Goal: Task Accomplishment & Management: Use online tool/utility

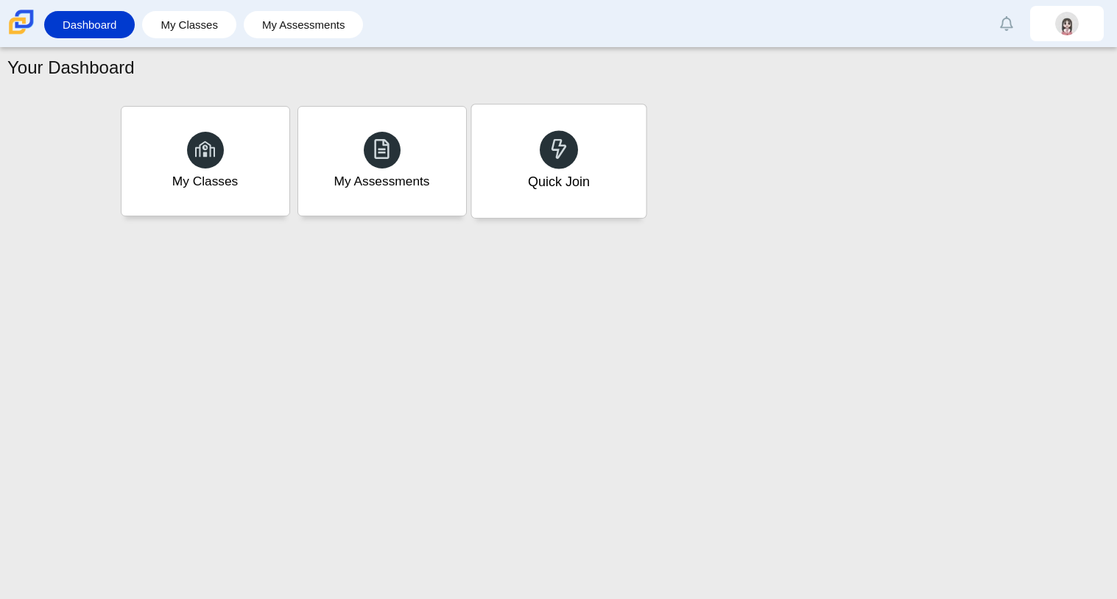
click at [515, 191] on div "Quick Join" at bounding box center [558, 161] width 174 height 113
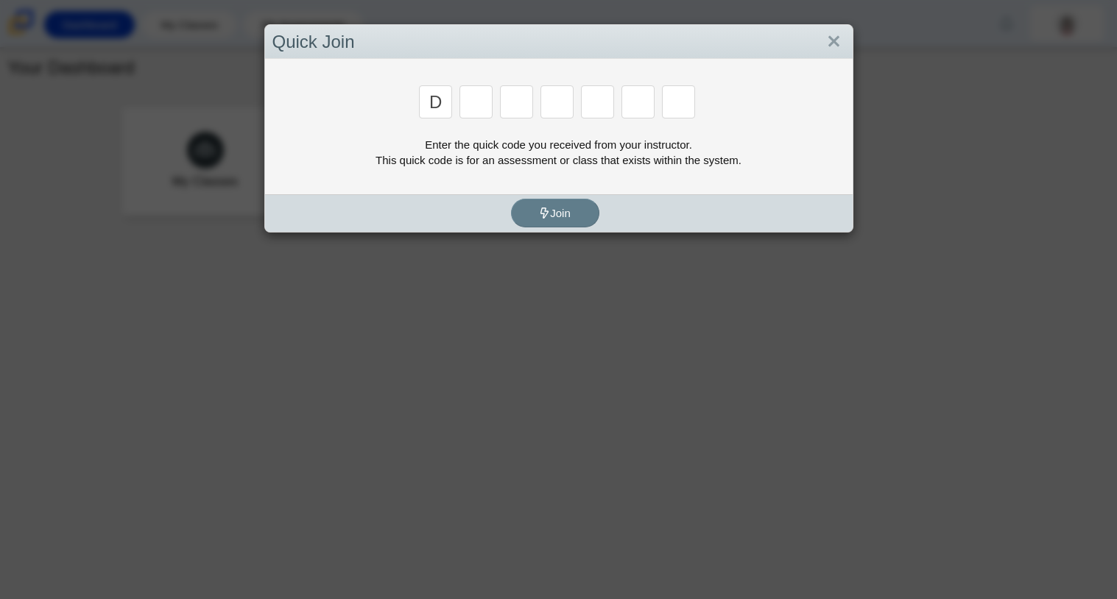
type input "d"
type input "a"
type input "w"
type input "n"
type input "a"
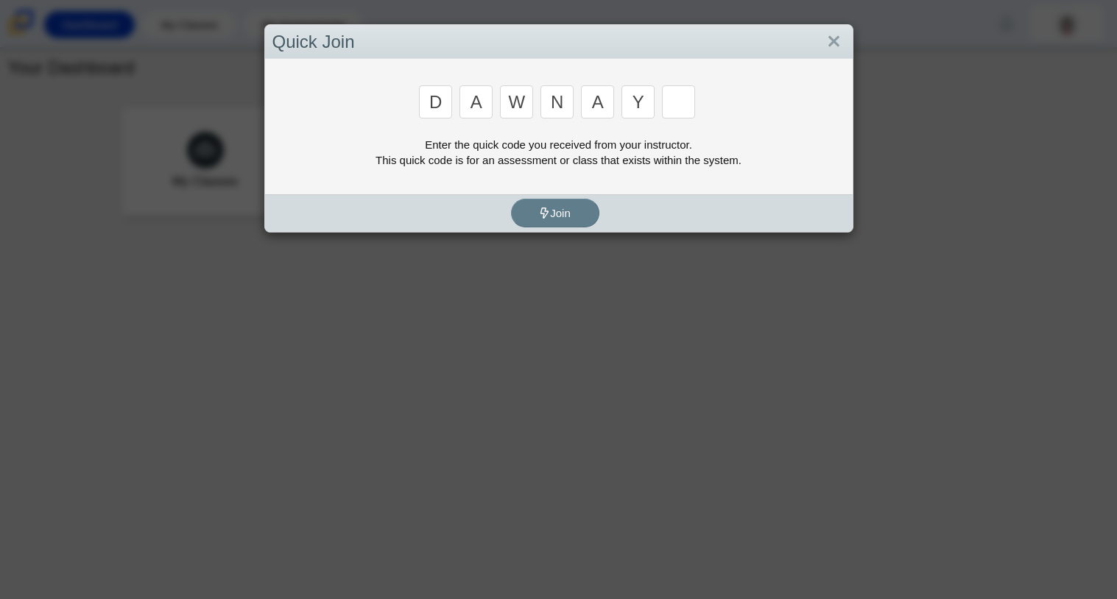
type input "y"
type input "3"
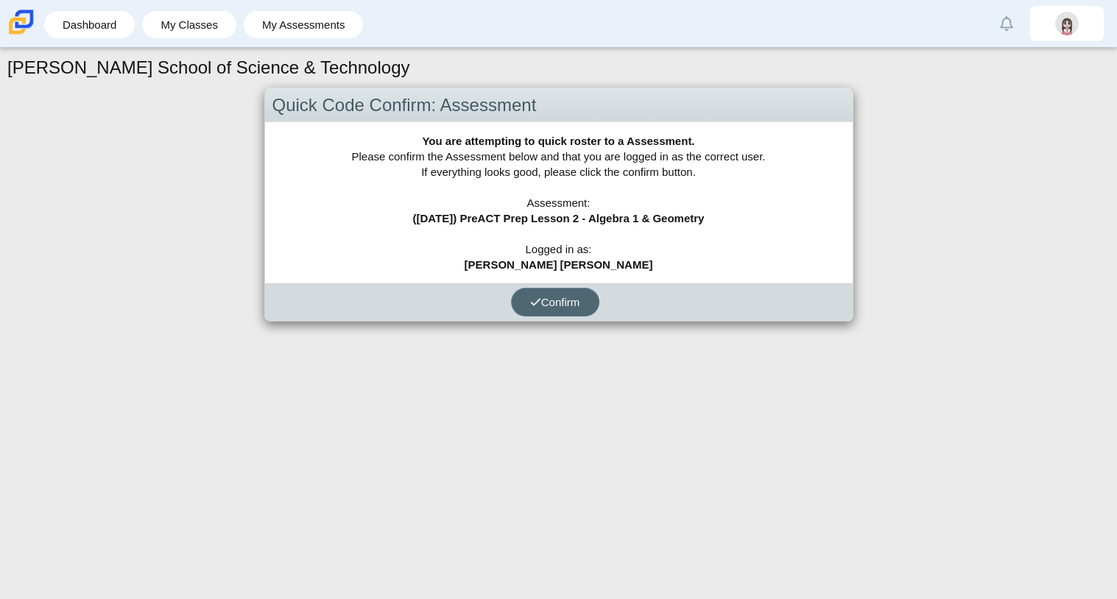
click at [526, 308] on button "Confirm" at bounding box center [555, 302] width 88 height 29
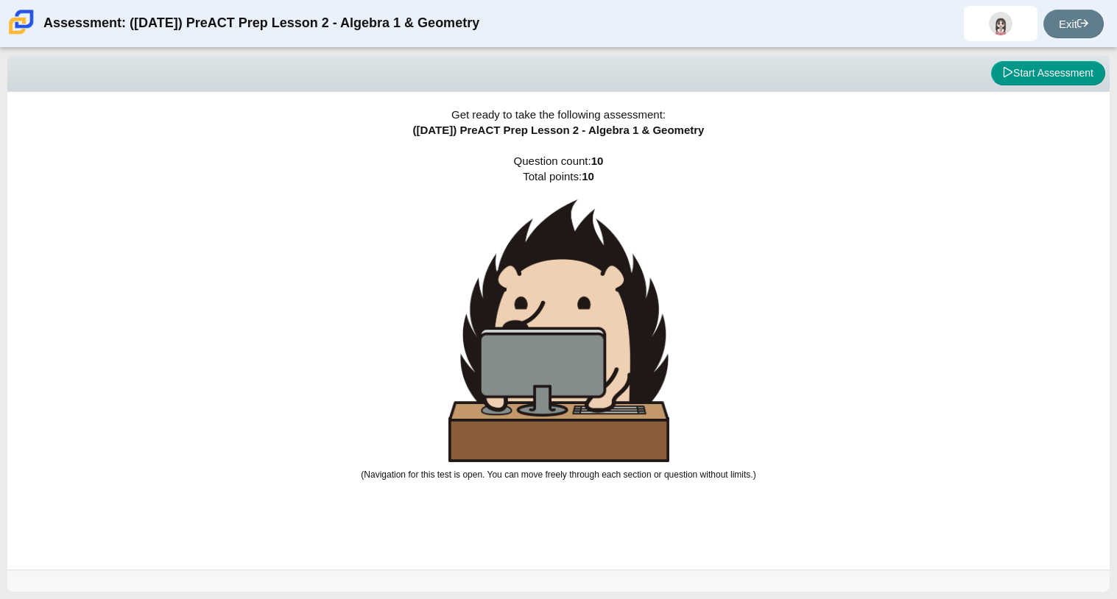
click at [1078, 59] on div "Viewing Question 0 of 10 in Pacing Mode Start Assessment" at bounding box center [558, 73] width 1102 height 37
click at [1064, 72] on button "Start Assessment" at bounding box center [1048, 73] width 114 height 25
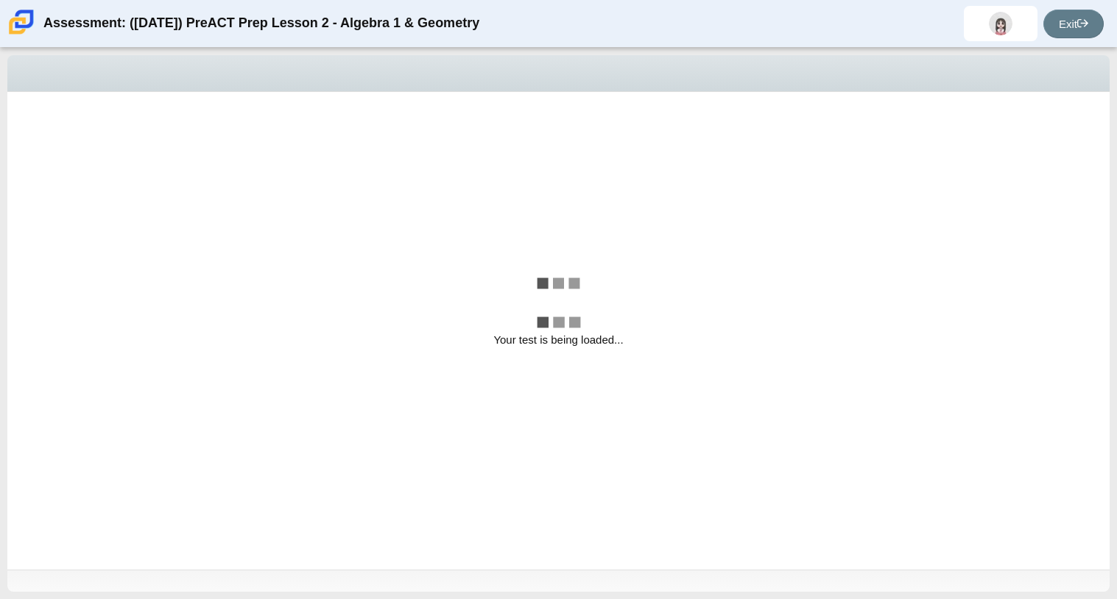
select select "96b71634-eacb-4f7e-8aef-411727d9bcba"
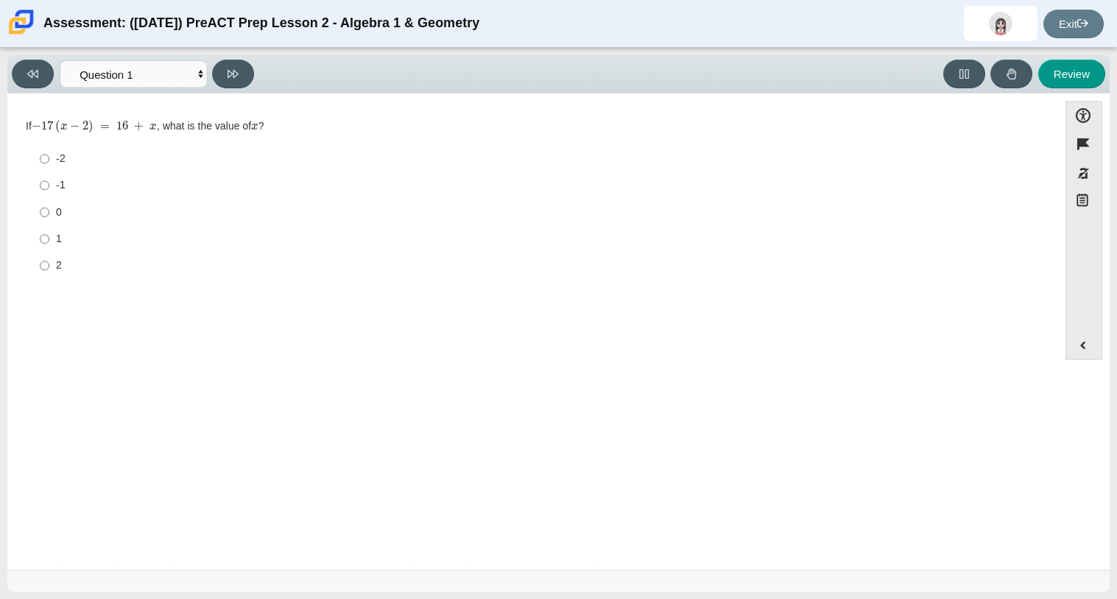
click at [54, 166] on label "-2 -2" at bounding box center [533, 159] width 1008 height 26
click at [49, 166] on input "-2 -2" at bounding box center [45, 159] width 10 height 26
radio input "true"
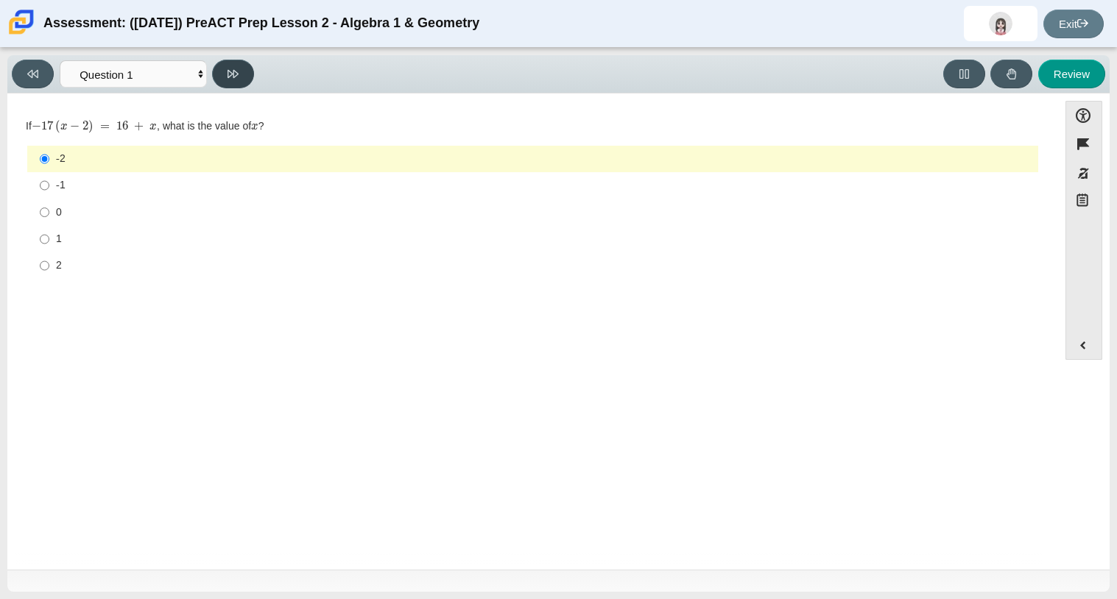
click at [245, 66] on button at bounding box center [233, 74] width 42 height 29
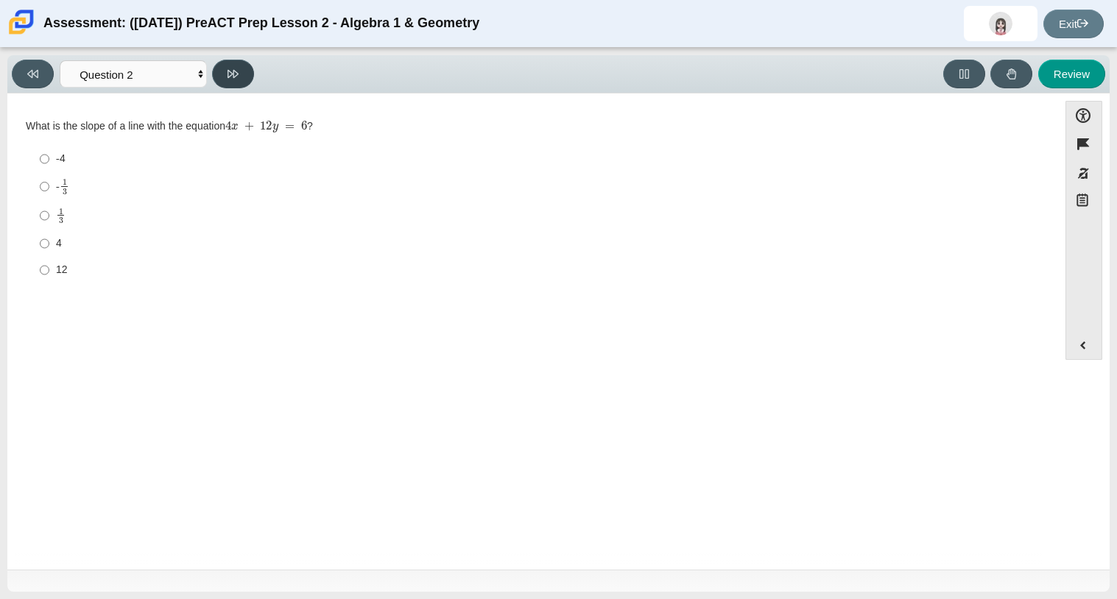
click at [245, 66] on button at bounding box center [233, 74] width 42 height 29
click at [228, 73] on icon at bounding box center [232, 73] width 11 height 11
click at [233, 85] on button at bounding box center [233, 74] width 42 height 29
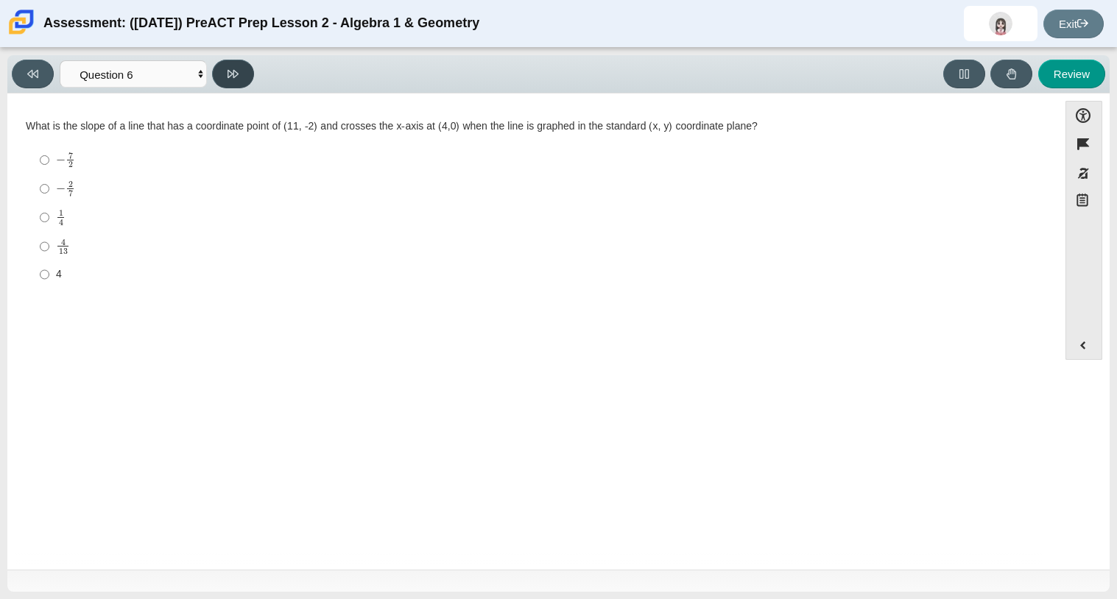
click at [233, 85] on button at bounding box center [233, 74] width 42 height 29
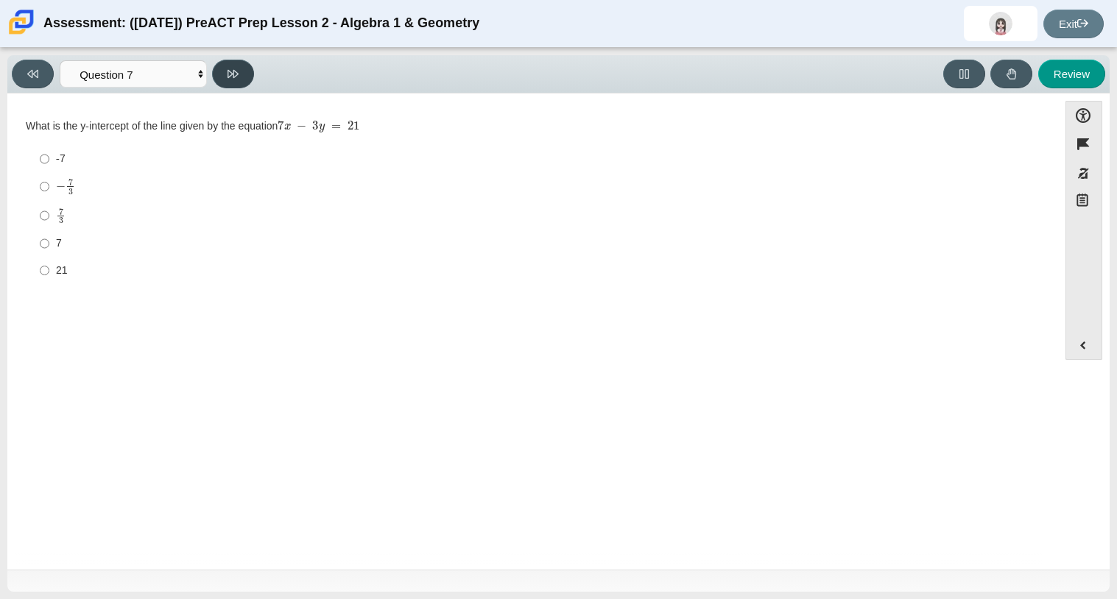
click at [233, 85] on button at bounding box center [233, 74] width 42 height 29
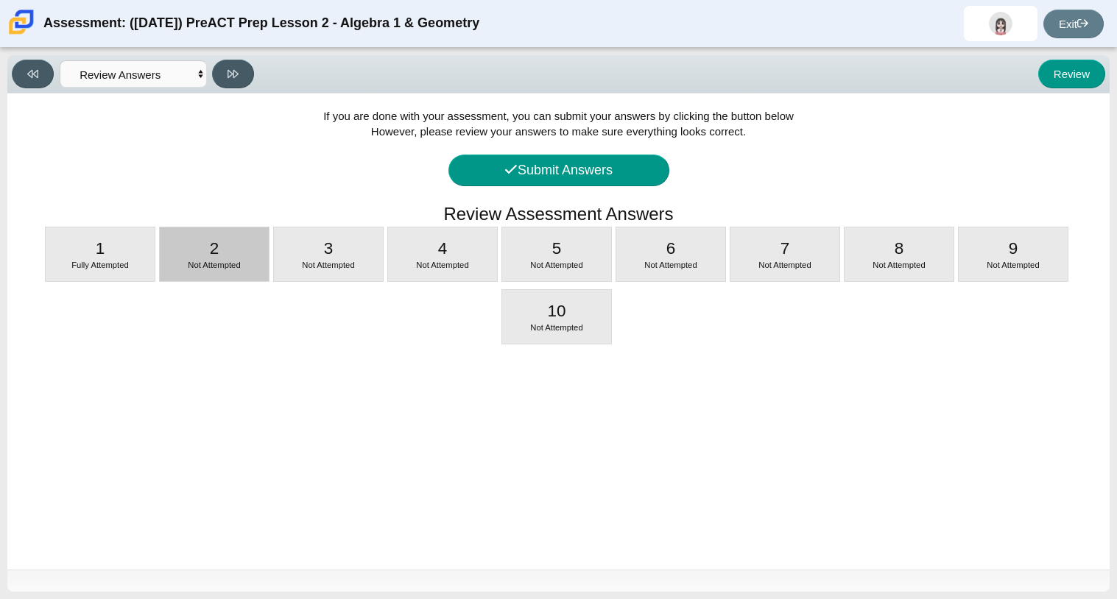
click at [225, 273] on div "2 Not Attempted" at bounding box center [214, 254] width 109 height 54
select select "210571de-36a6-4d8e-a361-ceff8ef801dc"
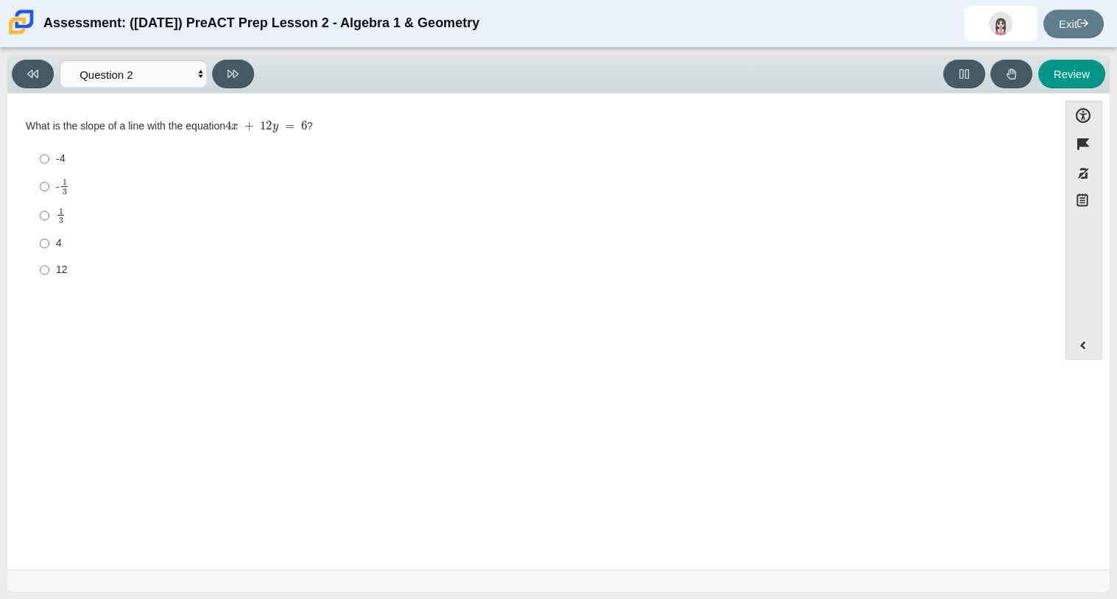
click at [54, 160] on label "-4 -4" at bounding box center [533, 159] width 1008 height 26
click at [49, 160] on input "-4 -4" at bounding box center [45, 159] width 10 height 26
radio input "true"
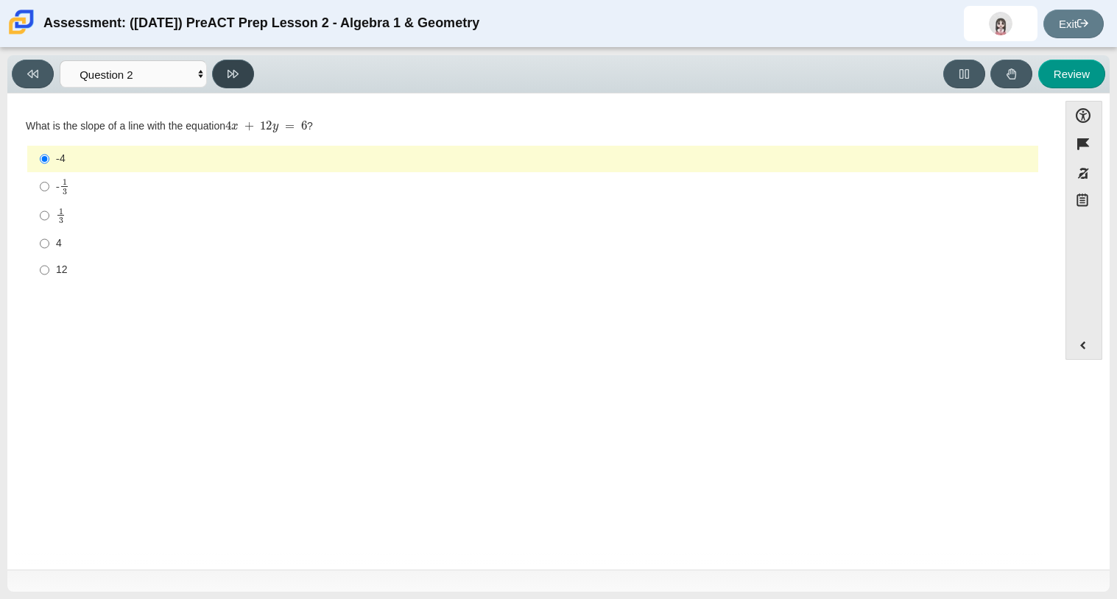
click at [234, 85] on button at bounding box center [233, 74] width 42 height 29
select select "97f4f5fa-a52e-4fed-af51-565bfcdf47cb"
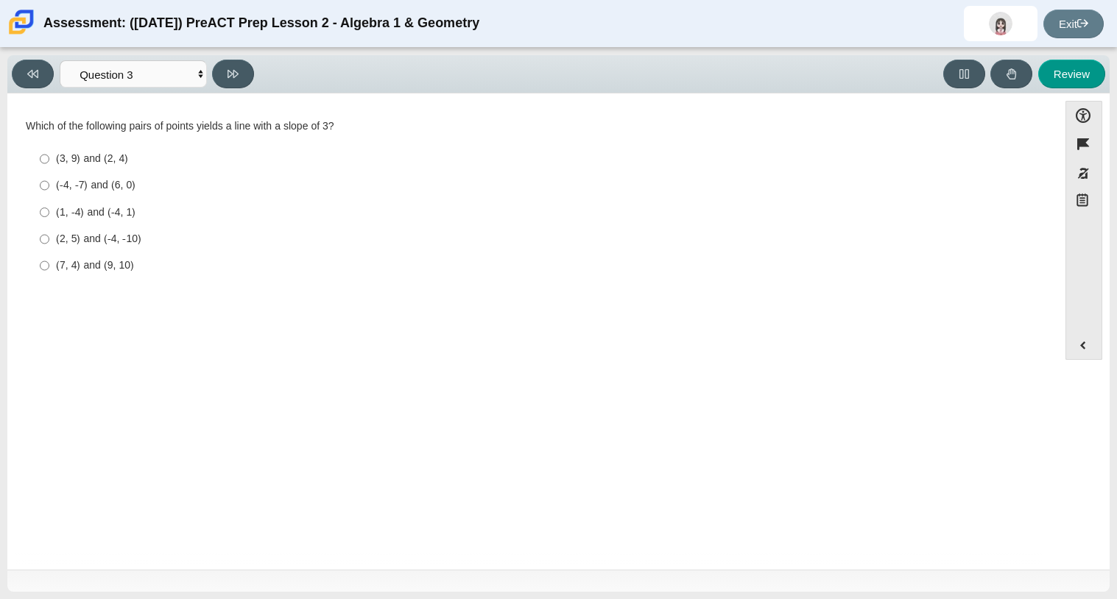
click at [62, 213] on div "(1, -4) and (-4, 1)" at bounding box center [544, 212] width 976 height 15
click at [49, 213] on input "(1, -4) and (-4, 1) (1, -4) and (-4, 1)" at bounding box center [45, 212] width 10 height 26
radio input "true"
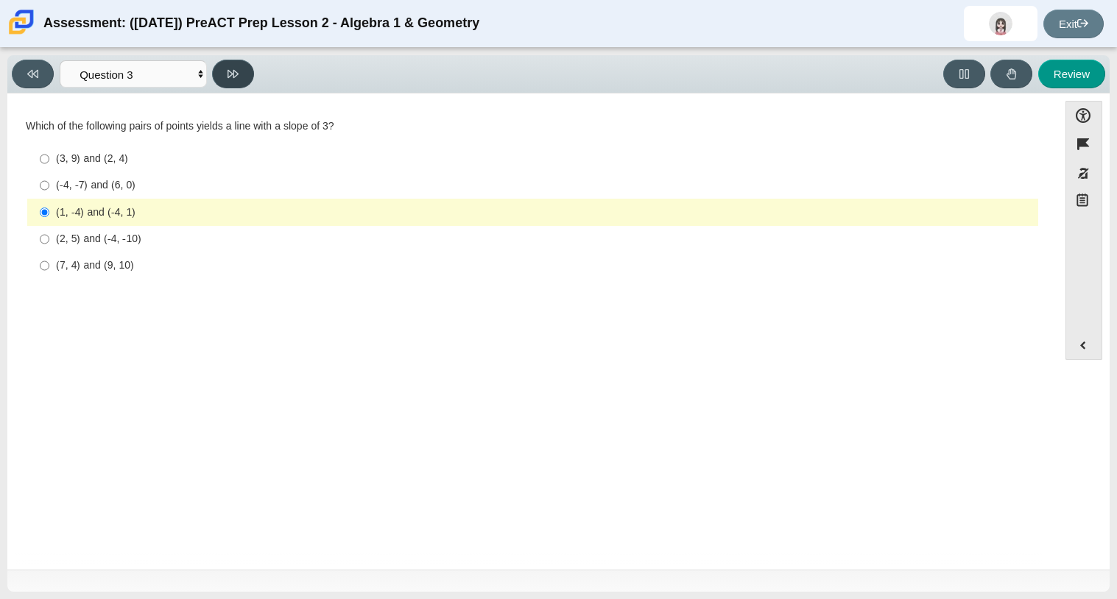
click at [224, 78] on button at bounding box center [233, 74] width 42 height 29
select select "ec95ace6-bebc-42b8-9428-40567494d4da"
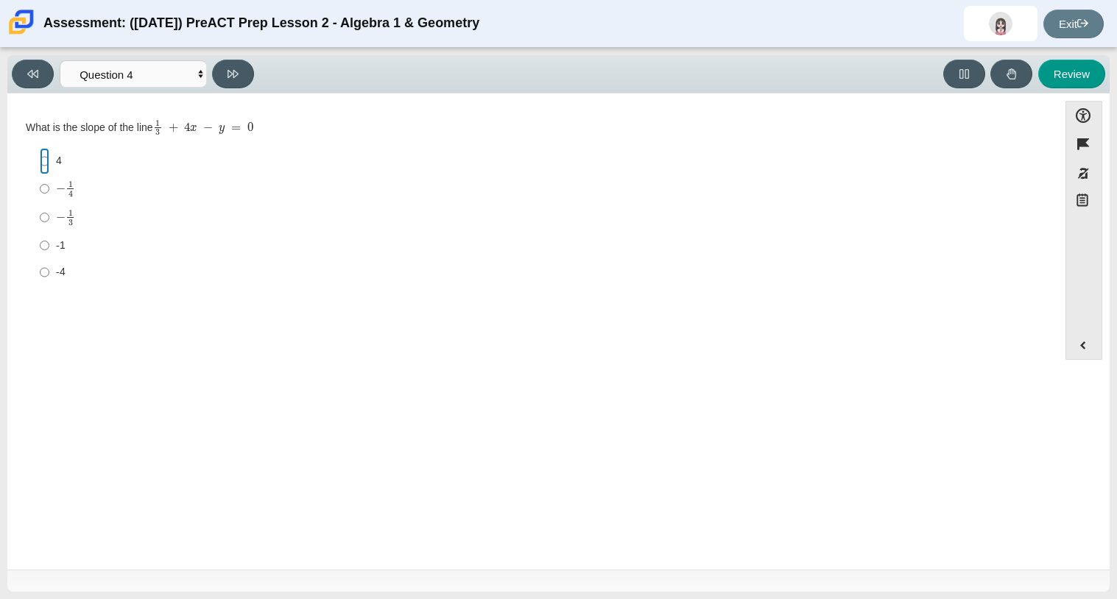
click at [44, 160] on input "4 4" at bounding box center [45, 161] width 10 height 26
radio input "true"
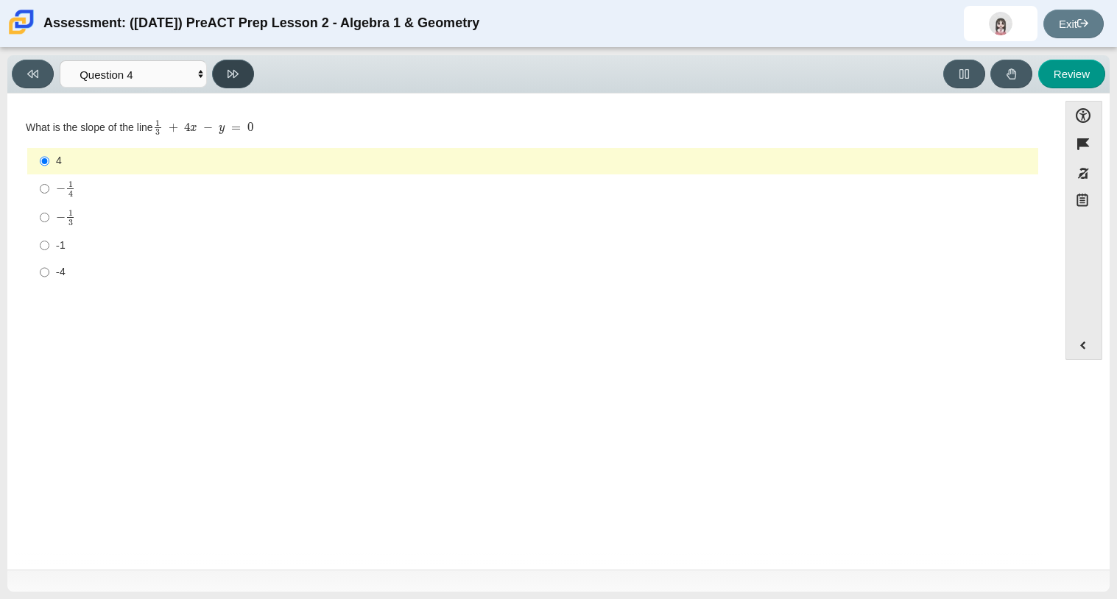
click at [218, 86] on button at bounding box center [233, 74] width 42 height 29
select select "bbf5d072-3e0b-44c4-9a12-6e7c9033f65b"
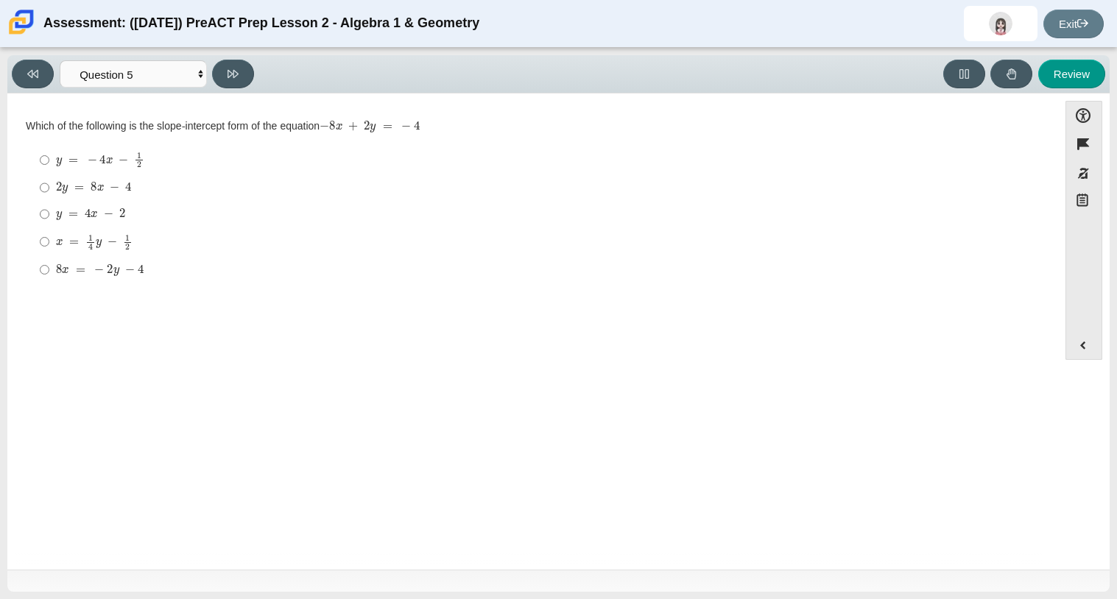
click at [99, 168] on mjx-math "Assessment items" at bounding box center [100, 160] width 88 height 16
click at [49, 168] on input "y = − 4 x − 1 2 y = − 4 x − 1 2" at bounding box center [45, 160] width 10 height 29
radio input "true"
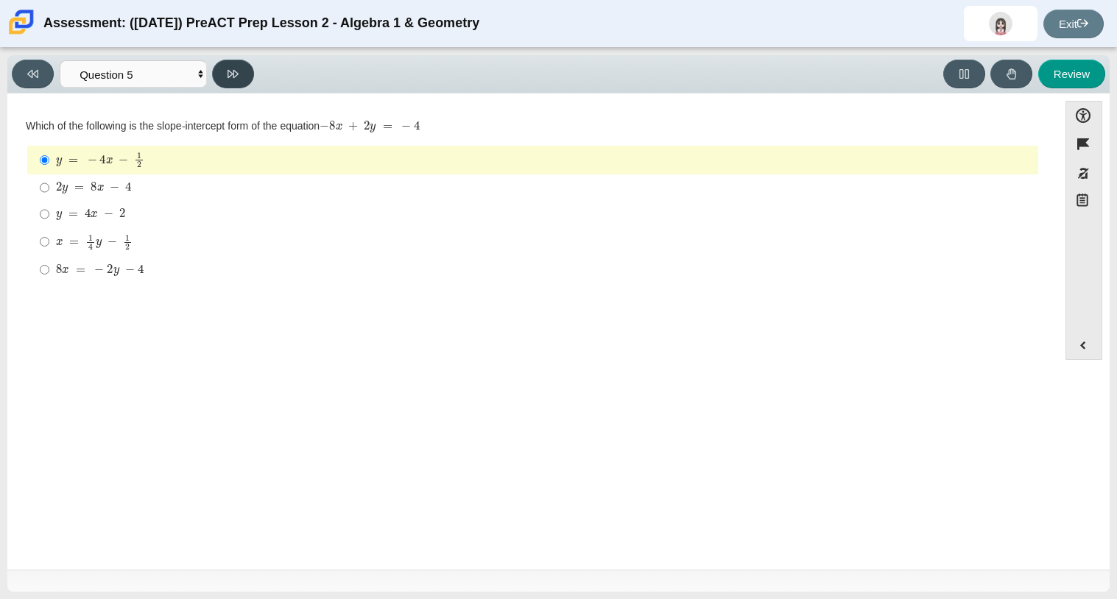
click at [222, 78] on button at bounding box center [233, 74] width 42 height 29
select select "14773eaf-2ca1-47ae-afe7-a624a56f34b3"
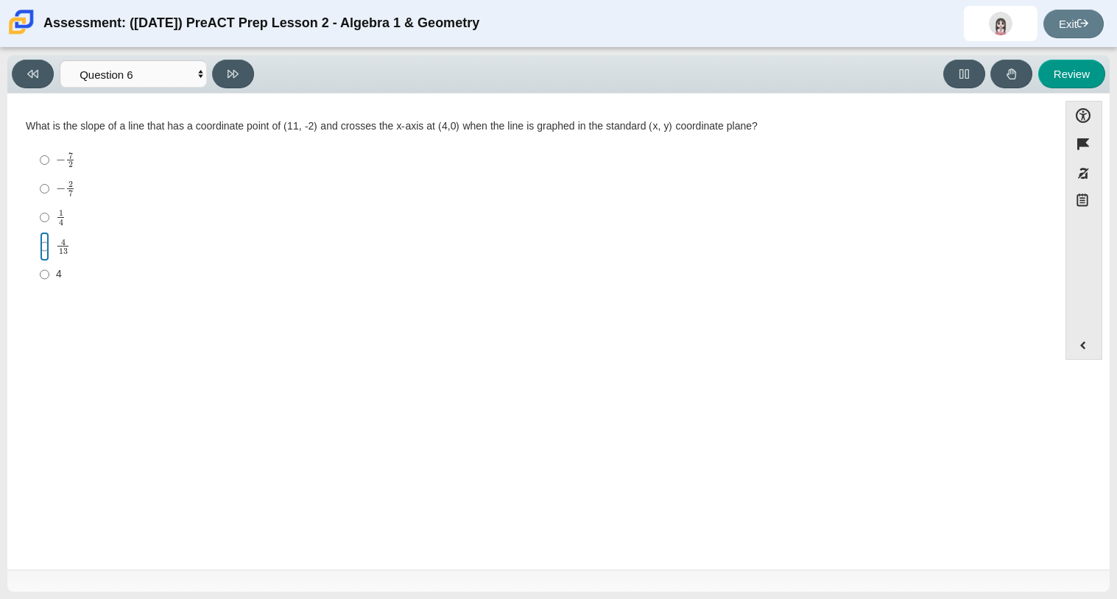
click at [43, 244] on input "4 13 4 over 13" at bounding box center [45, 246] width 10 height 29
radio input "true"
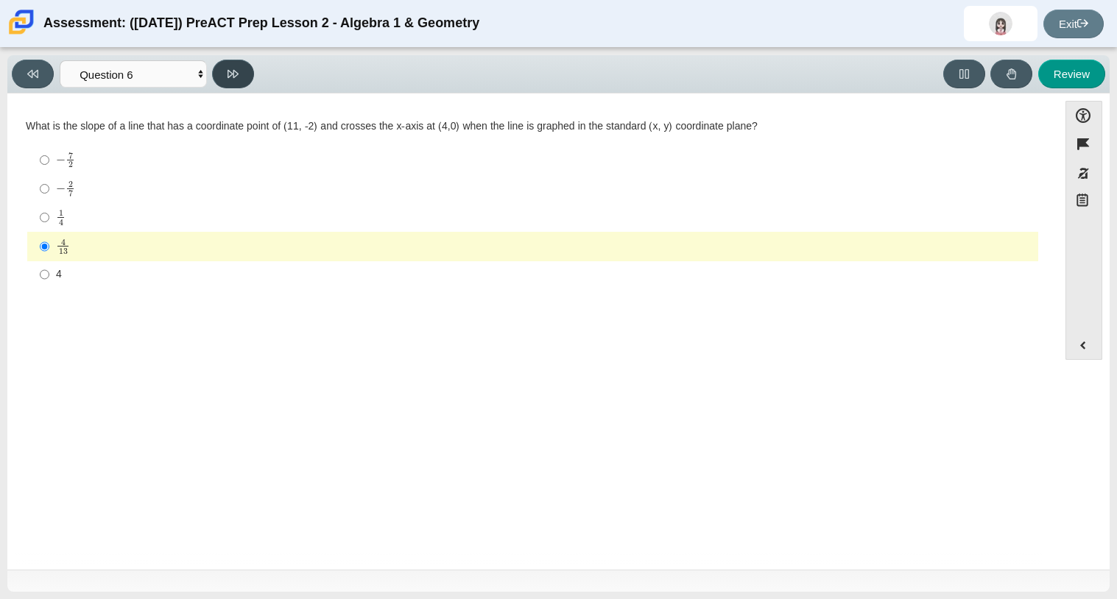
click at [238, 78] on button at bounding box center [233, 74] width 42 height 29
select select "ce81fe10-bf29-4b5e-8bd7-4f47f2fed4d8"
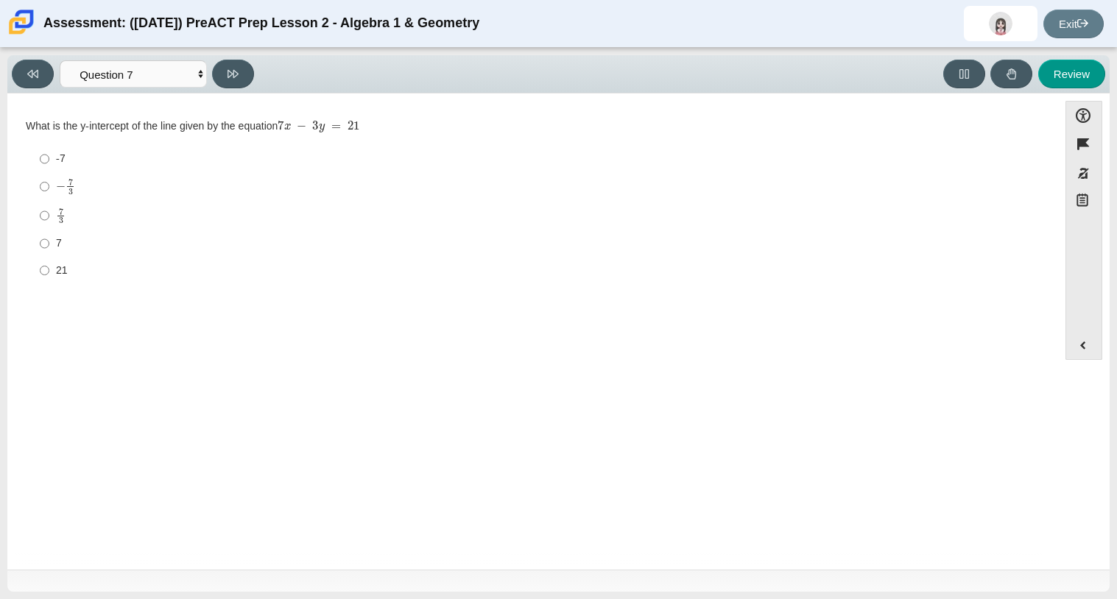
click at [60, 213] on mjx-c "Assessment items" at bounding box center [61, 211] width 4 height 6
click at [49, 213] on input "7 3 7 thirds" at bounding box center [45, 215] width 10 height 29
radio input "true"
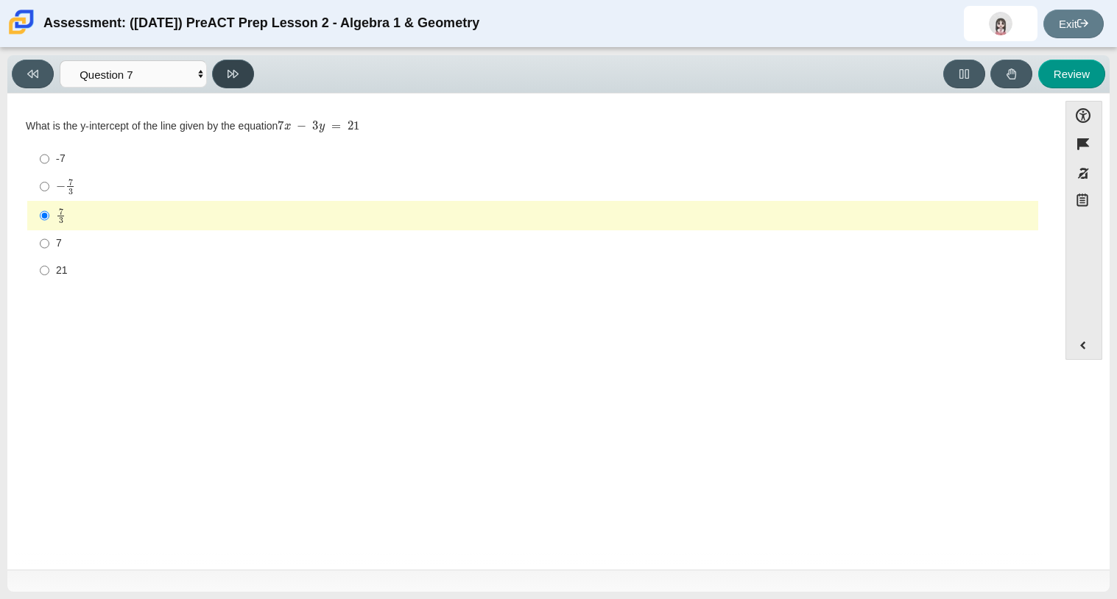
click at [232, 78] on icon at bounding box center [232, 73] width 11 height 11
select select "489dcffd-4e6a-49cf-a9d6-ad1d4a911a4e"
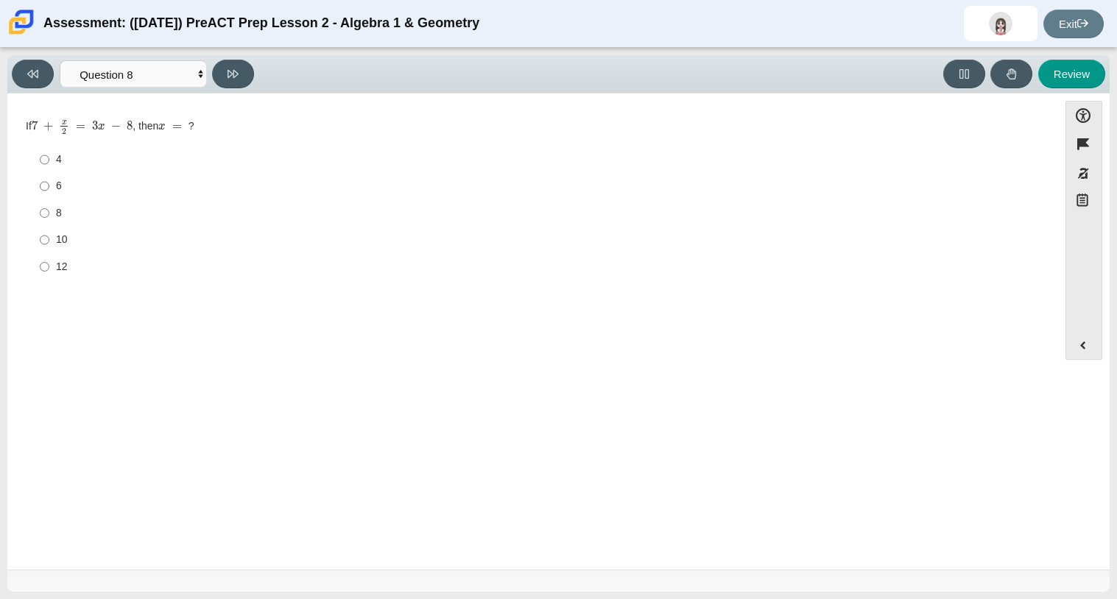
click at [51, 184] on label "6 6" at bounding box center [533, 186] width 1008 height 26
click at [49, 184] on input "6 6" at bounding box center [45, 186] width 10 height 26
radio input "true"
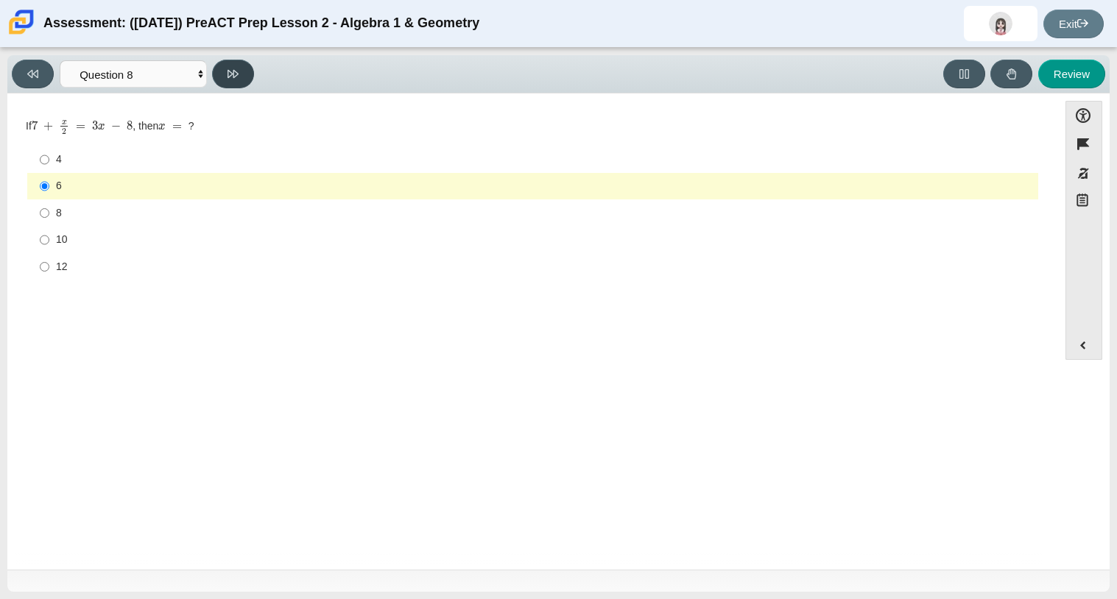
click at [240, 79] on button at bounding box center [233, 74] width 42 height 29
select select "89427bb7-e313-4f00-988f-8b8255897029"
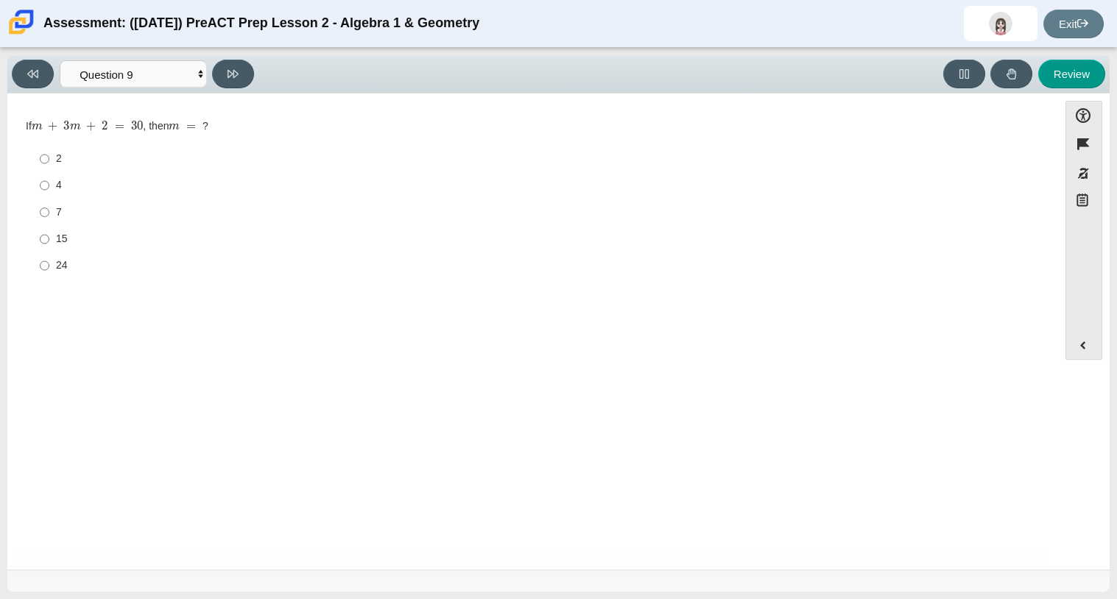
click at [56, 189] on div "4" at bounding box center [544, 185] width 976 height 15
click at [49, 189] on input "4 4" at bounding box center [45, 185] width 10 height 26
radio input "true"
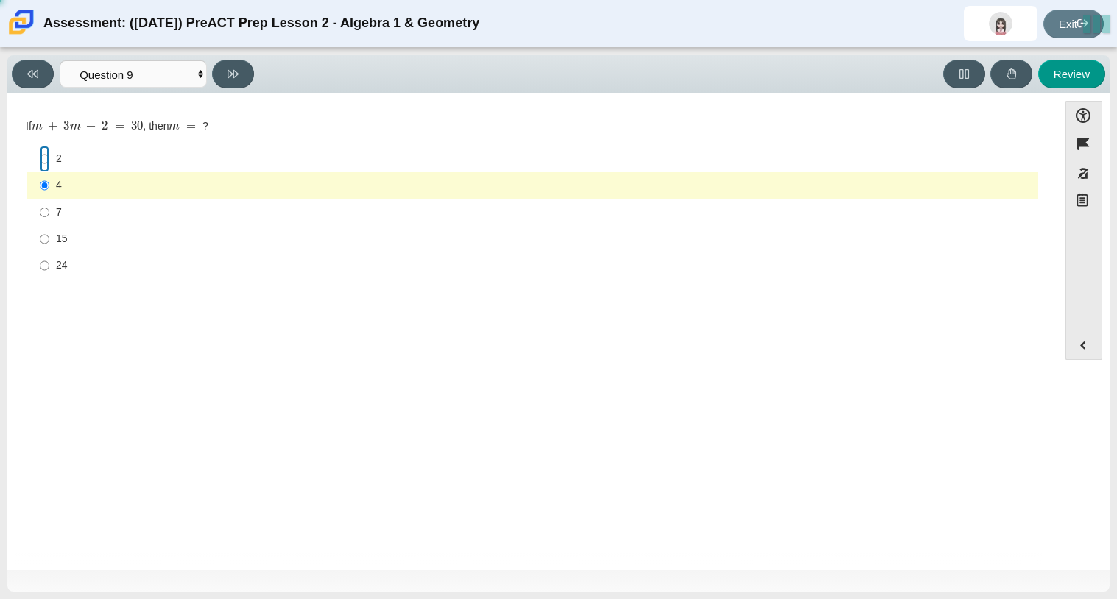
click at [49, 150] on input "2 2" at bounding box center [45, 159] width 10 height 26
radio input "true"
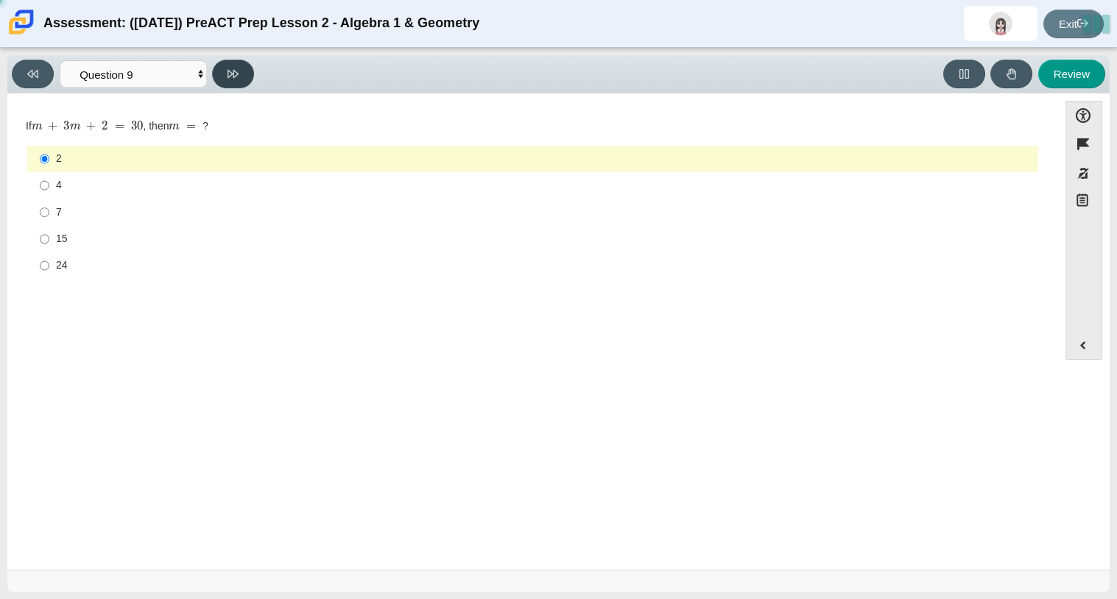
click at [244, 75] on button at bounding box center [233, 74] width 42 height 29
select select "ed62e223-81bd-4cbf-ab48-ab975844bd1f"
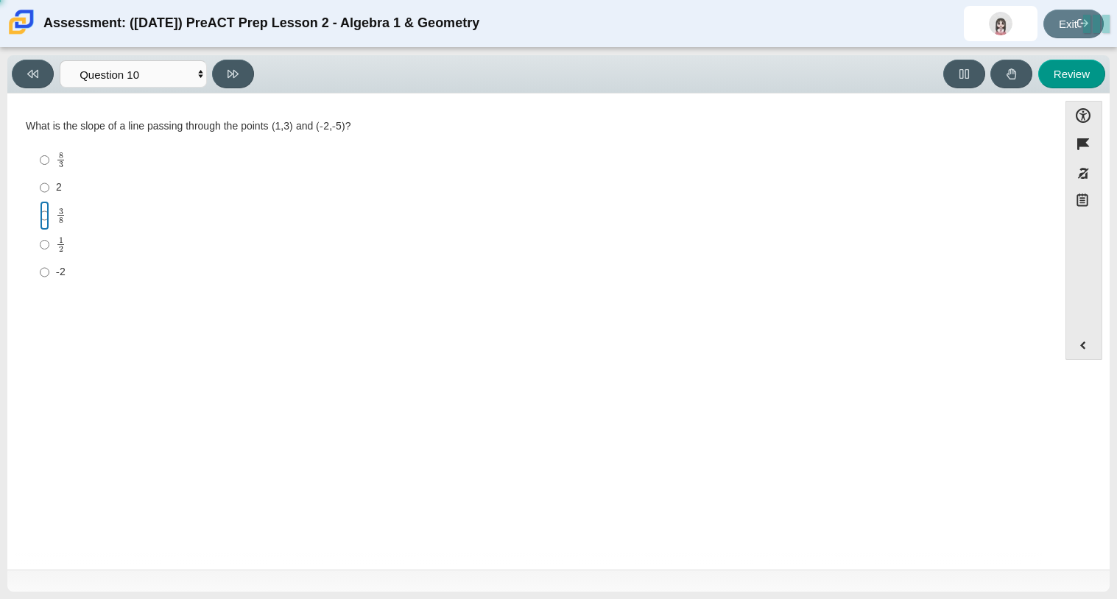
click at [45, 217] on input "3 8 3 eighths" at bounding box center [45, 215] width 10 height 29
radio input "true"
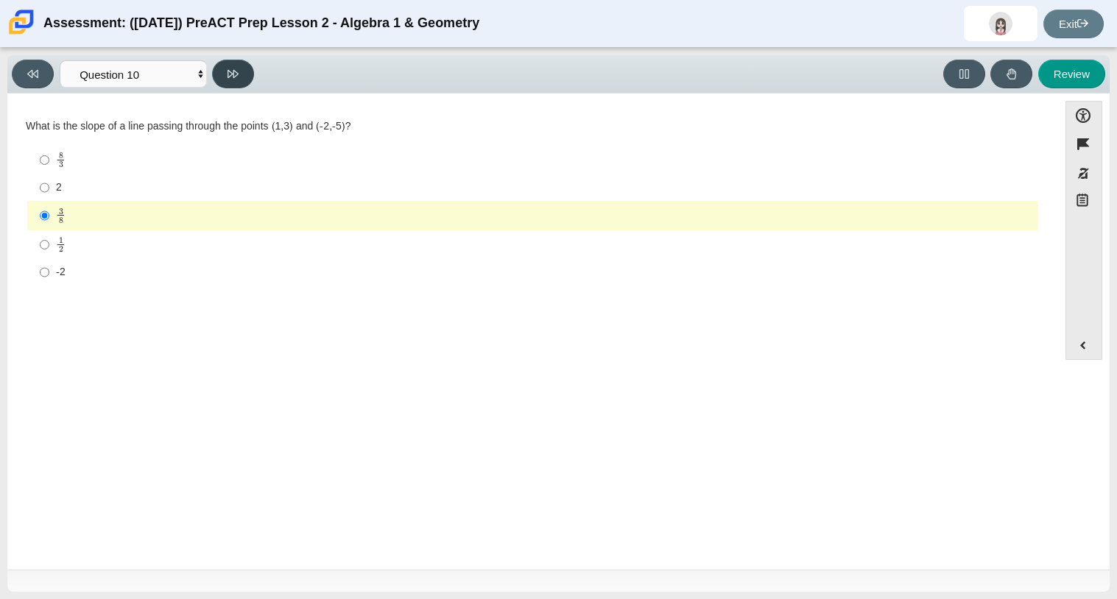
click at [221, 81] on button at bounding box center [233, 74] width 42 height 29
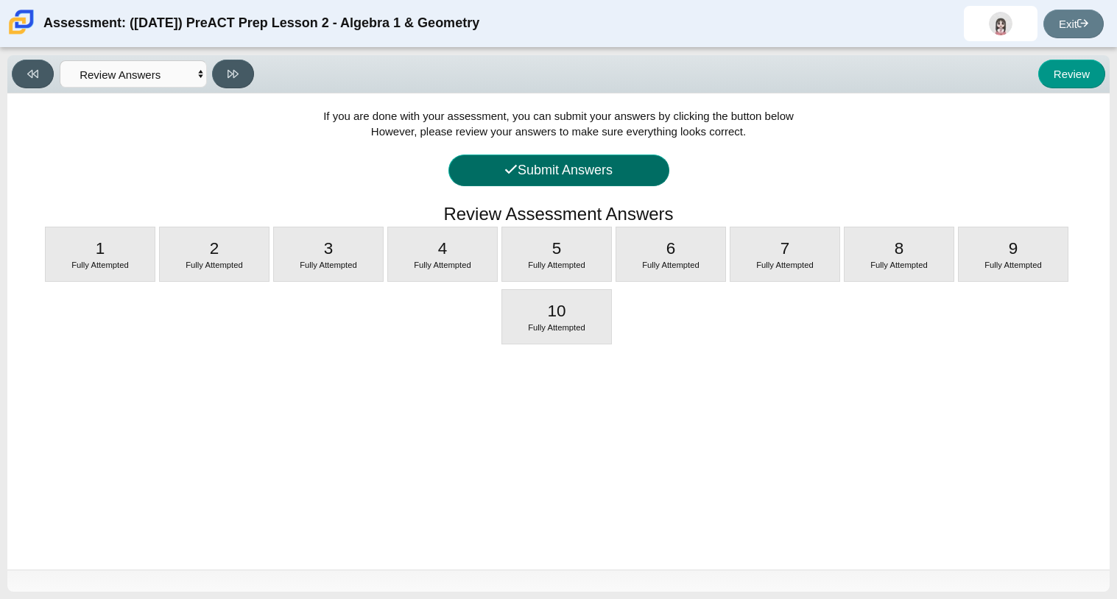
click at [551, 165] on button "Submit Answers" at bounding box center [558, 171] width 221 height 32
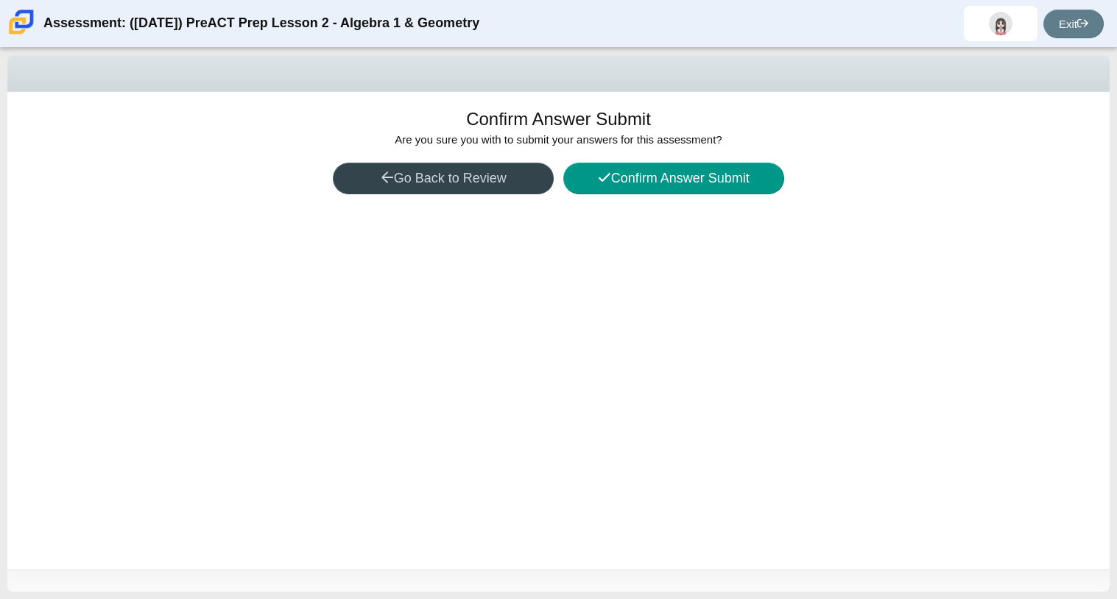
click at [546, 169] on button "Go Back to Review" at bounding box center [443, 179] width 221 height 32
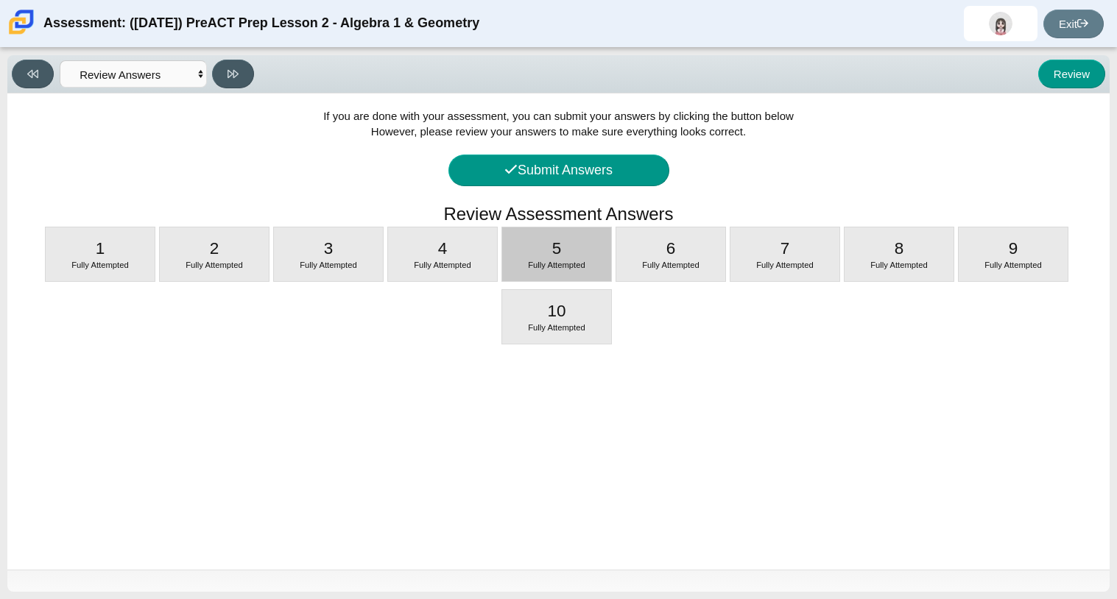
click at [548, 237] on div "5 Fully Attempted" at bounding box center [556, 254] width 109 height 54
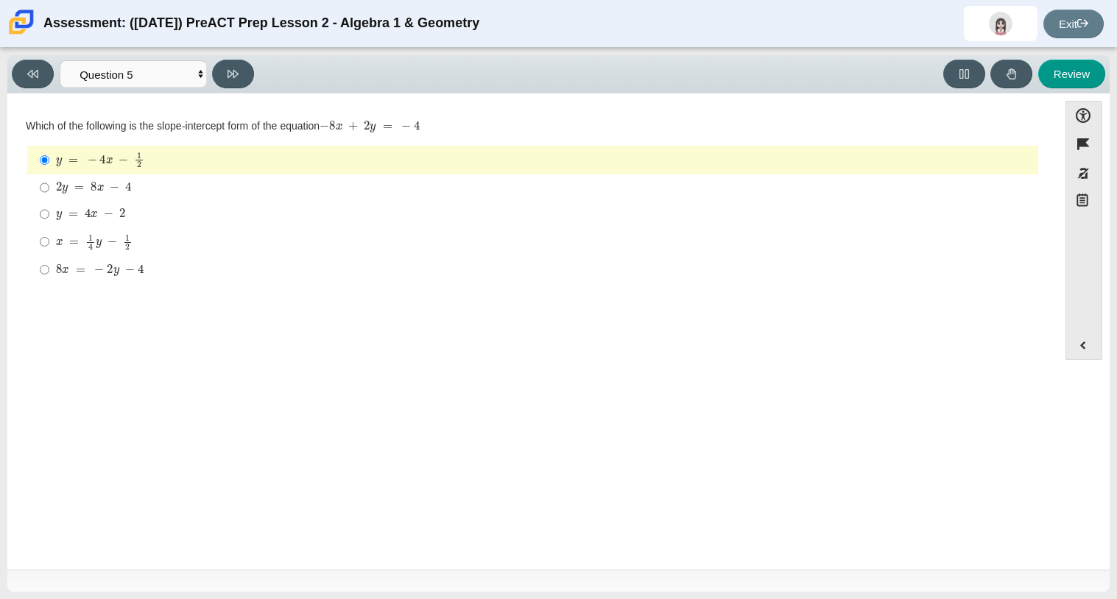
click at [66, 165] on mjx-math "Assessment items" at bounding box center [100, 160] width 88 height 16
click at [49, 165] on input "y = − 4 x − 1 2 y = − 4 x − 1 2" at bounding box center [45, 160] width 10 height 29
click at [171, 77] on select "Questions Question 1 Question 2 Question 3 Question 4 Question 5 Question 6 Que…" at bounding box center [133, 73] width 147 height 27
click at [60, 60] on select "Questions Question 1 Question 2 Question 3 Question 4 Question 5 Question 6 Que…" at bounding box center [133, 73] width 147 height 27
click at [173, 74] on select "Questions Question 1 Question 2 Question 3 Question 4 Question 5 Question 6 Que…" at bounding box center [133, 73] width 147 height 27
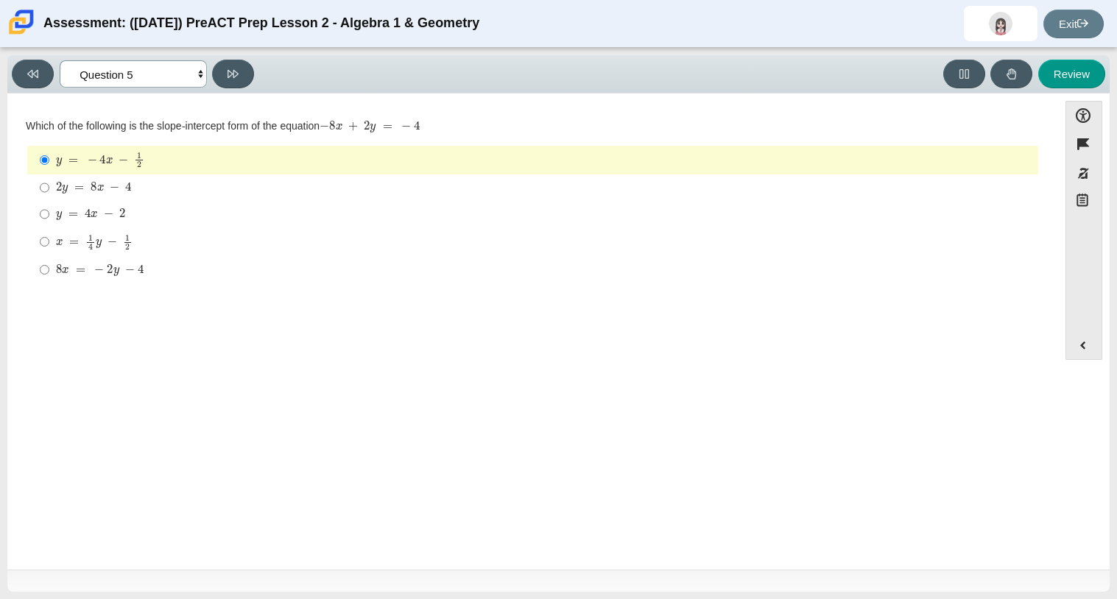
select select "review"
click at [60, 60] on select "Questions Question 1 Question 2 Question 3 Question 4 Question 5 Question 6 Que…" at bounding box center [133, 73] width 147 height 27
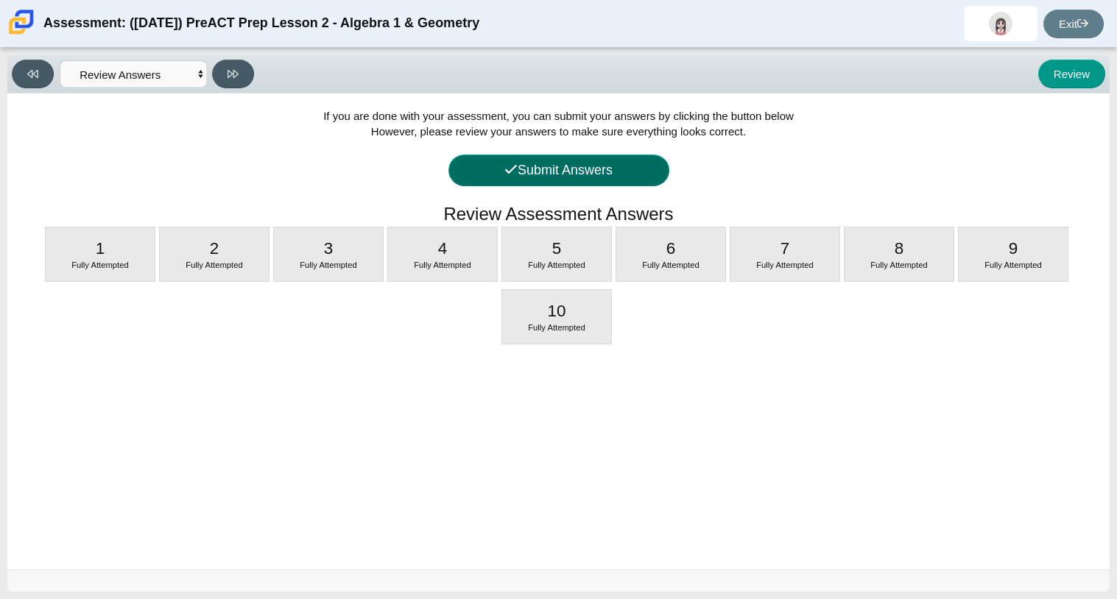
click at [579, 169] on button "Submit Answers" at bounding box center [558, 171] width 221 height 32
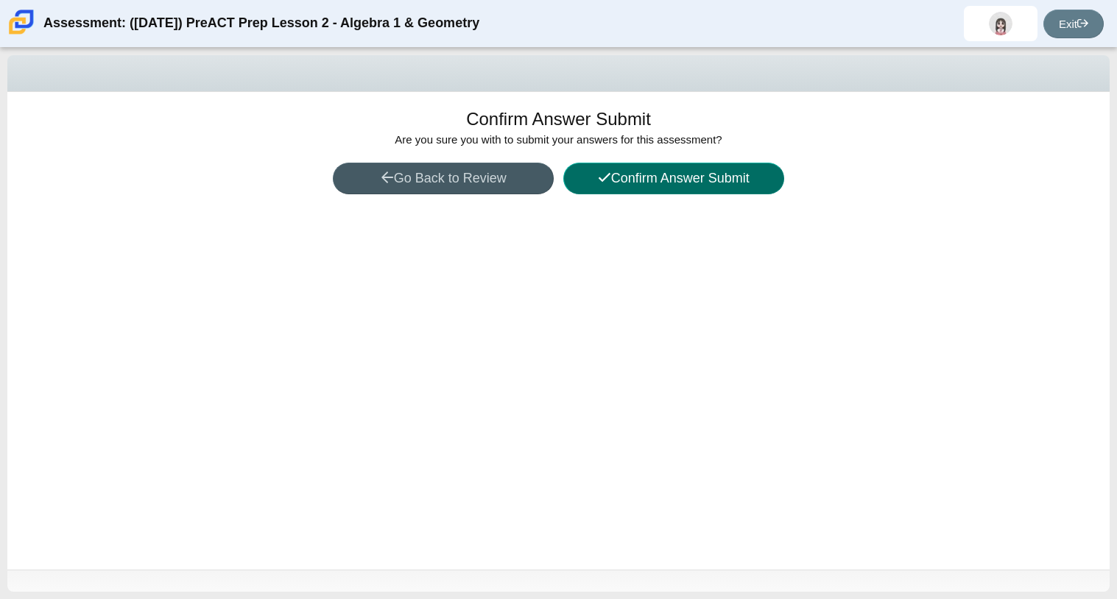
click at [579, 169] on button "Confirm Answer Submit" at bounding box center [673, 179] width 221 height 32
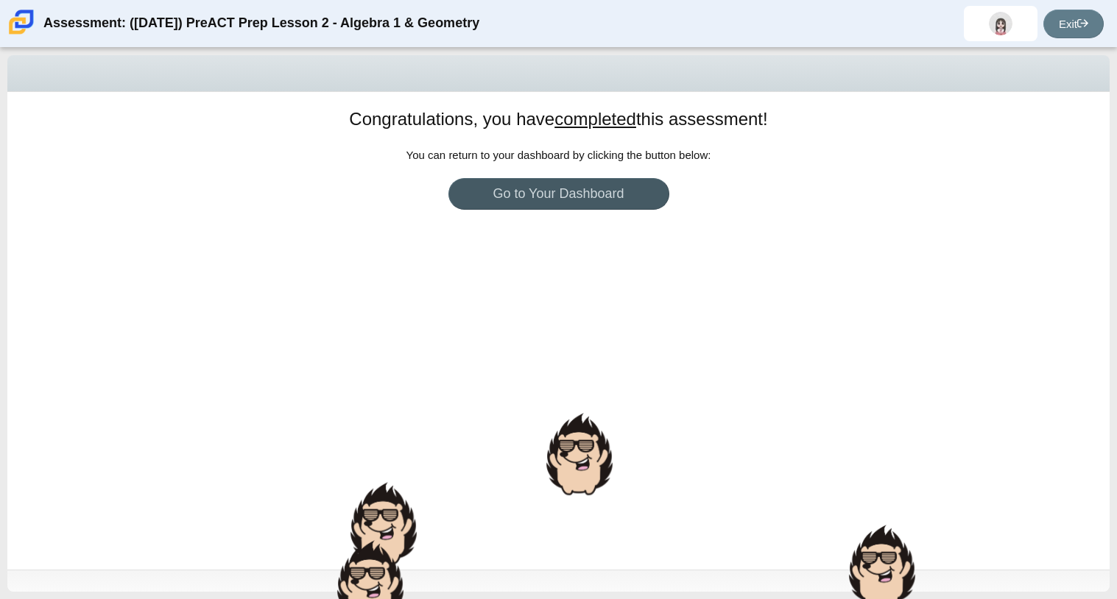
click at [565, 361] on div "Congratulations, you have completed this assessment! You can return to your das…" at bounding box center [558, 331] width 1102 height 478
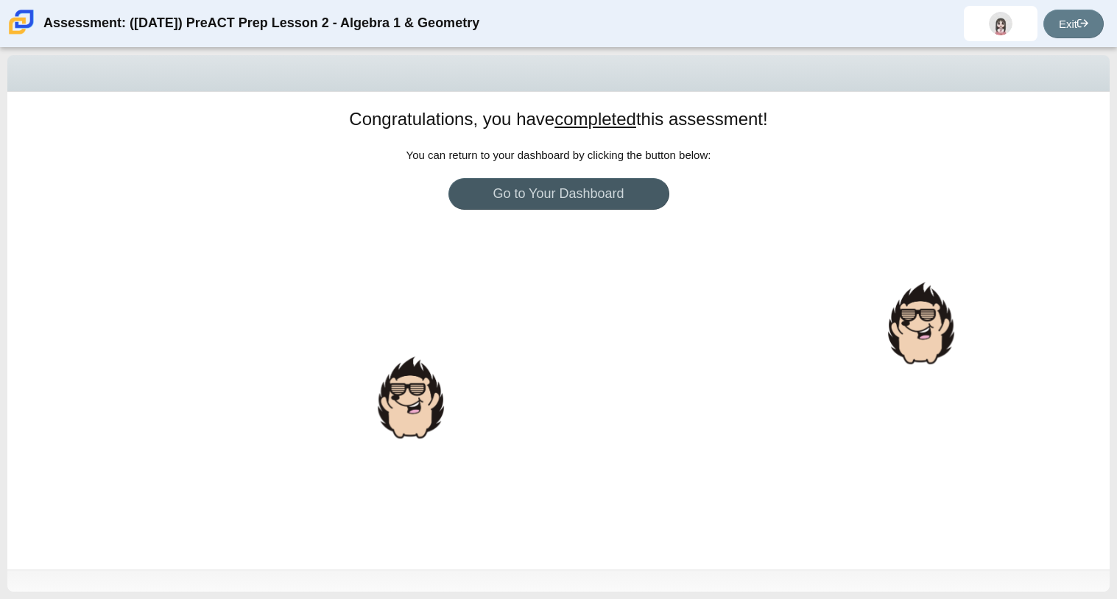
click at [565, 361] on div "Congratulations, you have completed this assessment! You can return to your das…" at bounding box center [558, 331] width 1102 height 478
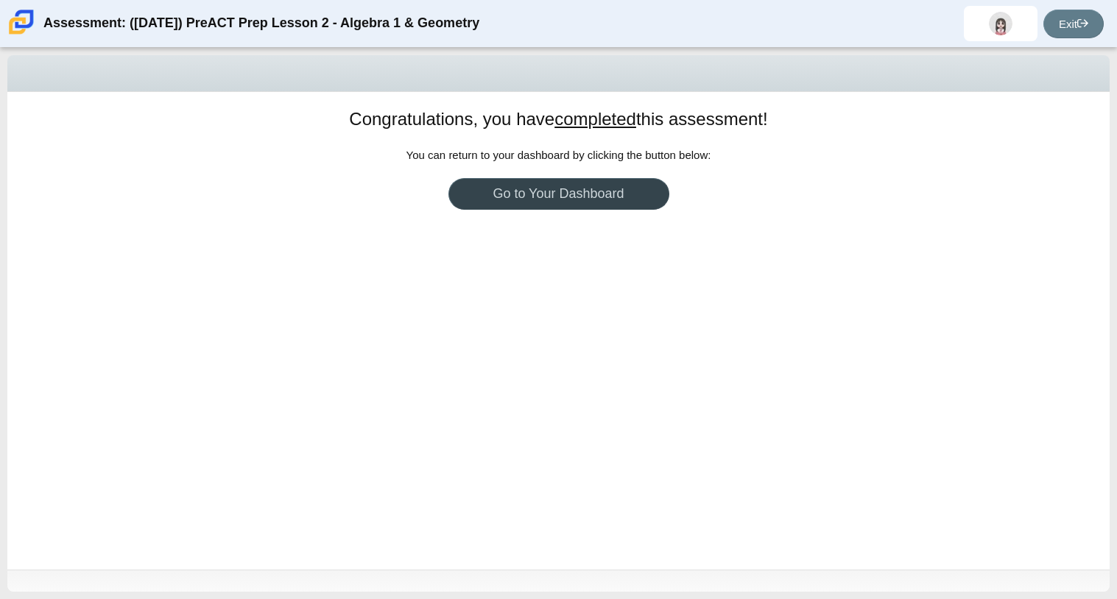
click at [628, 185] on link "Go to Your Dashboard" at bounding box center [558, 194] width 221 height 32
